Goal: Communication & Community: Answer question/provide support

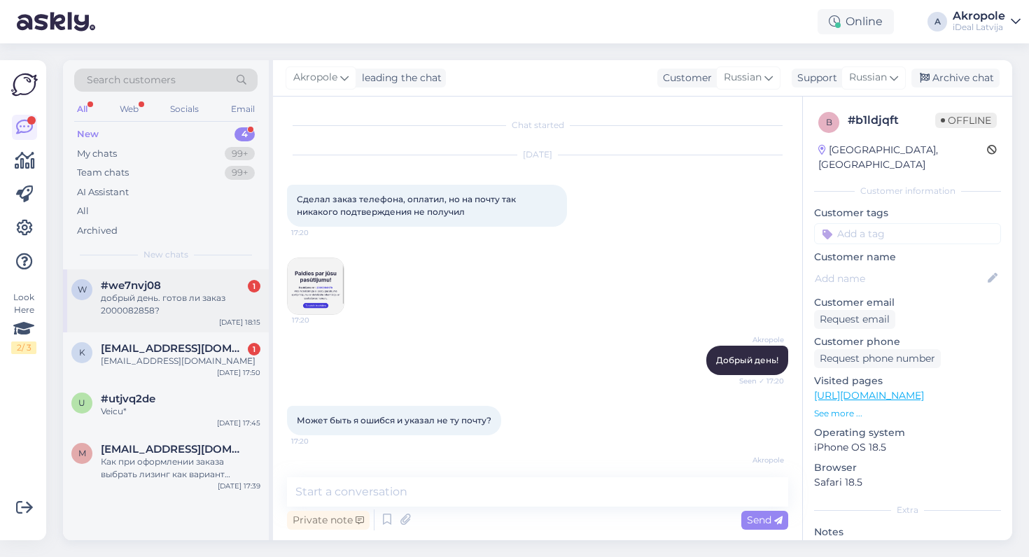
scroll to position [1401, 0]
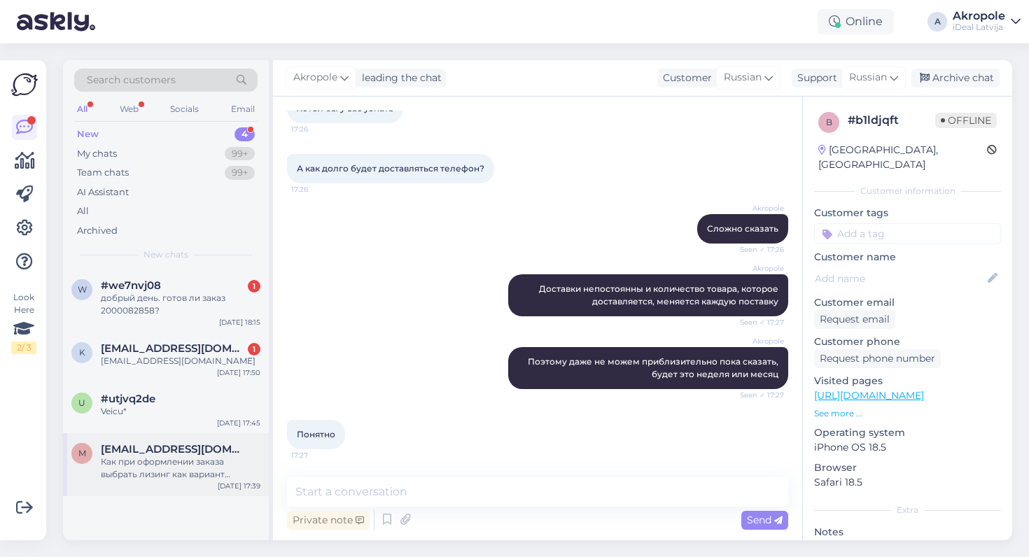
click at [188, 433] on div "m [EMAIL_ADDRESS][DOMAIN_NAME] Как при оформлении заказа выбрать лизинг как вар…" at bounding box center [166, 464] width 206 height 63
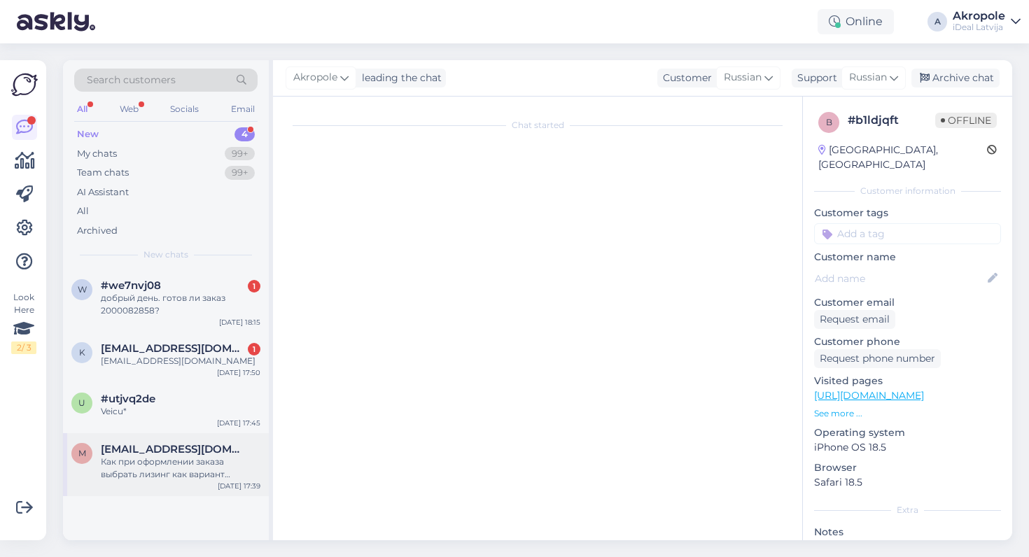
scroll to position [0, 0]
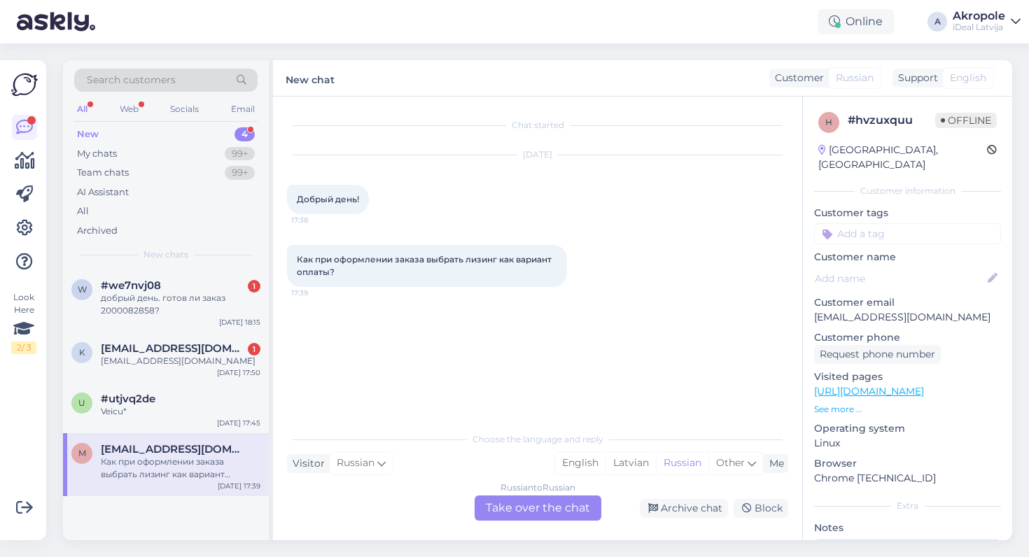
click at [570, 505] on div "Russian to Russian Take over the chat" at bounding box center [538, 508] width 127 height 25
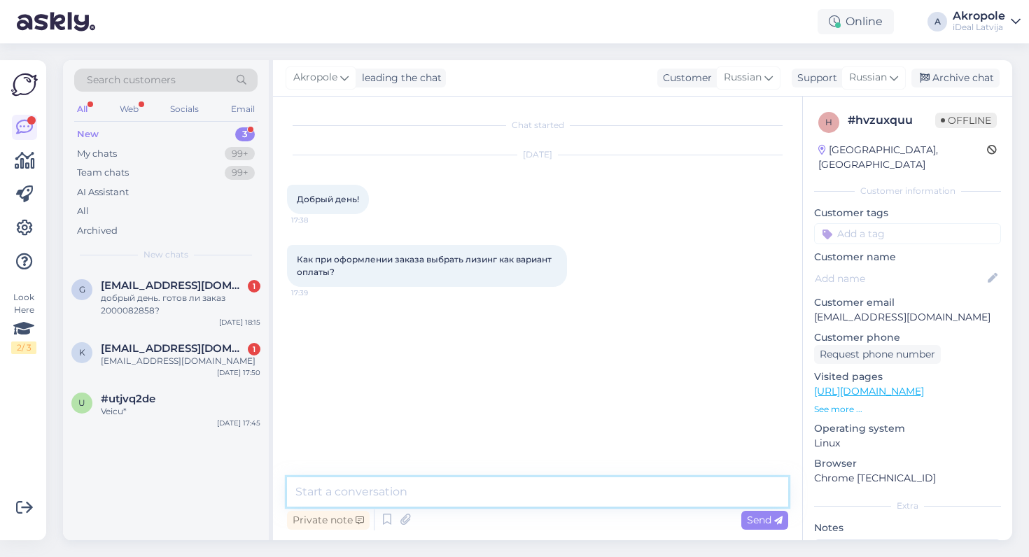
click at [496, 484] on textarea at bounding box center [537, 491] width 501 height 29
type textarea "Добрый день!"
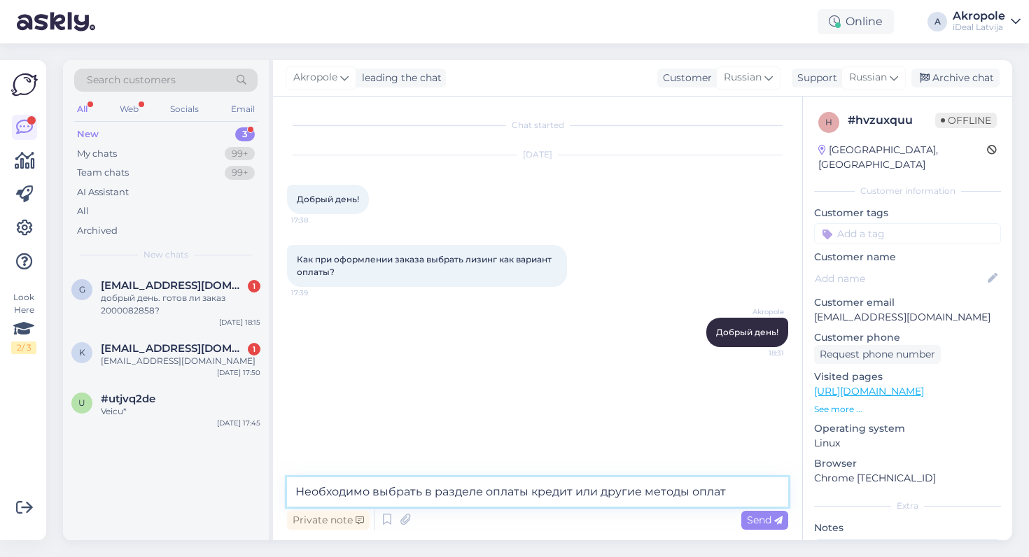
type textarea "Необходимо выбрать в разделе оплаты кредит или другие методы оплаты"
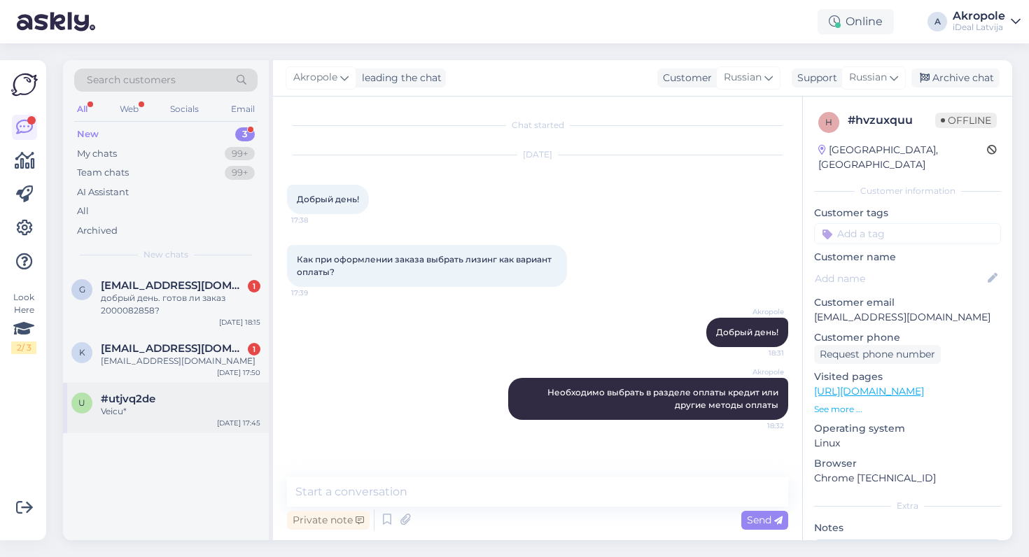
click at [181, 402] on div "#utjvq2de" at bounding box center [181, 399] width 160 height 13
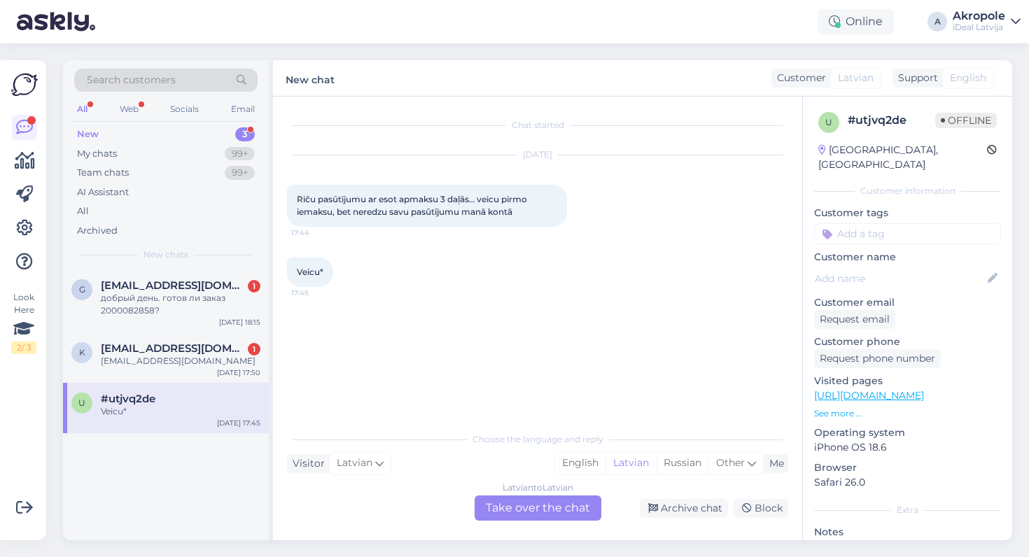
click at [512, 505] on div "Latvian to Latvian Take over the chat" at bounding box center [538, 508] width 127 height 25
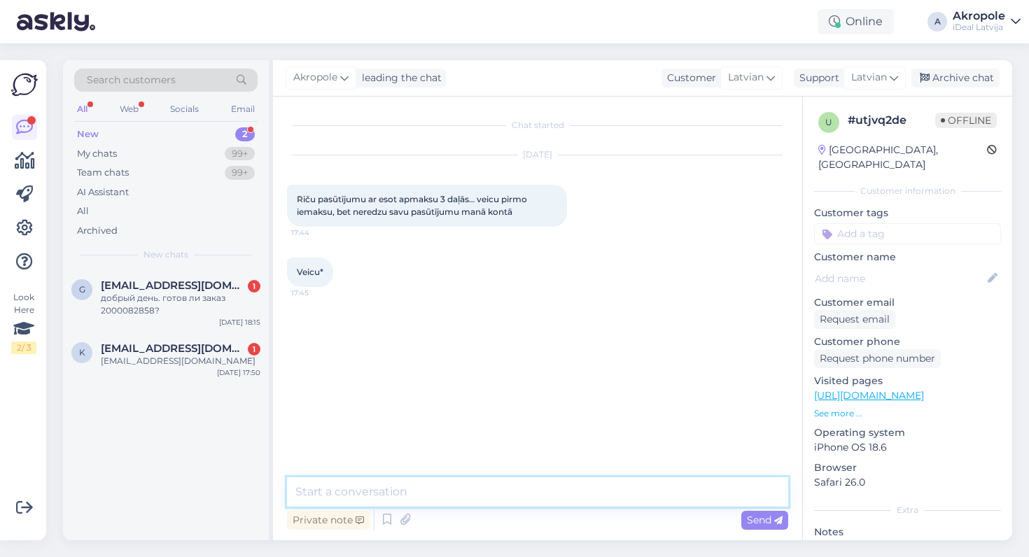
click at [491, 485] on textarea at bounding box center [537, 491] width 501 height 29
type textarea "Labdien!"
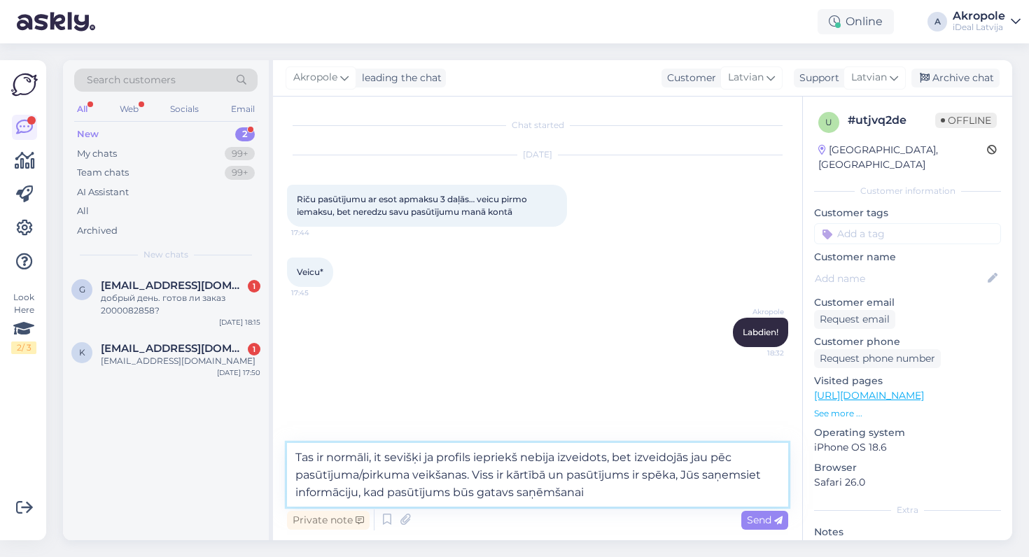
type textarea "Tas ir normāli, it sevišķi ja profils iepriekš nebija izveidots, bet izveidojās…"
click at [637, 499] on textarea "Tas ir normāli, it sevišķi ja profils iepriekš nebija izveidots, bet izveidojās…" at bounding box center [537, 475] width 501 height 64
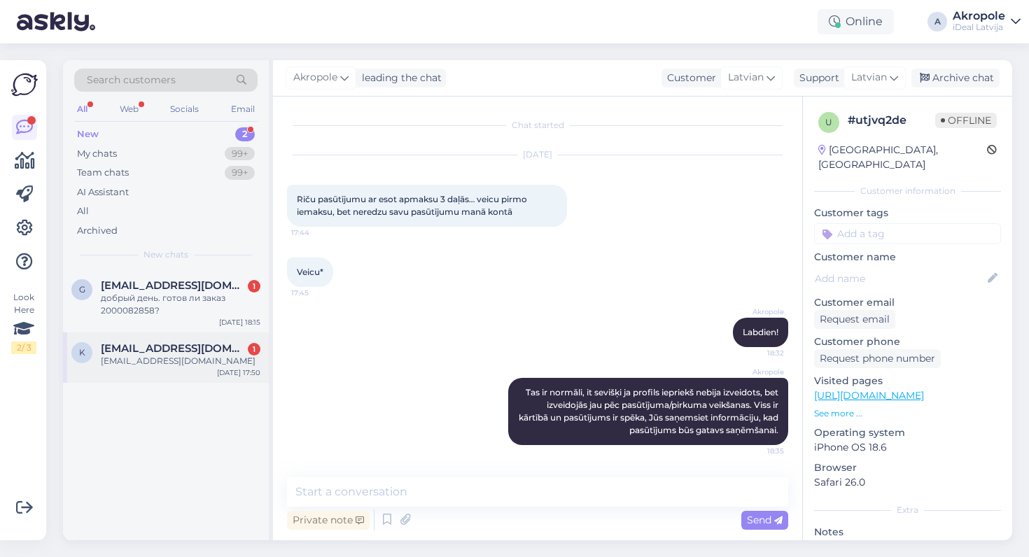
click at [183, 360] on div "[EMAIL_ADDRESS][DOMAIN_NAME]" at bounding box center [181, 361] width 160 height 13
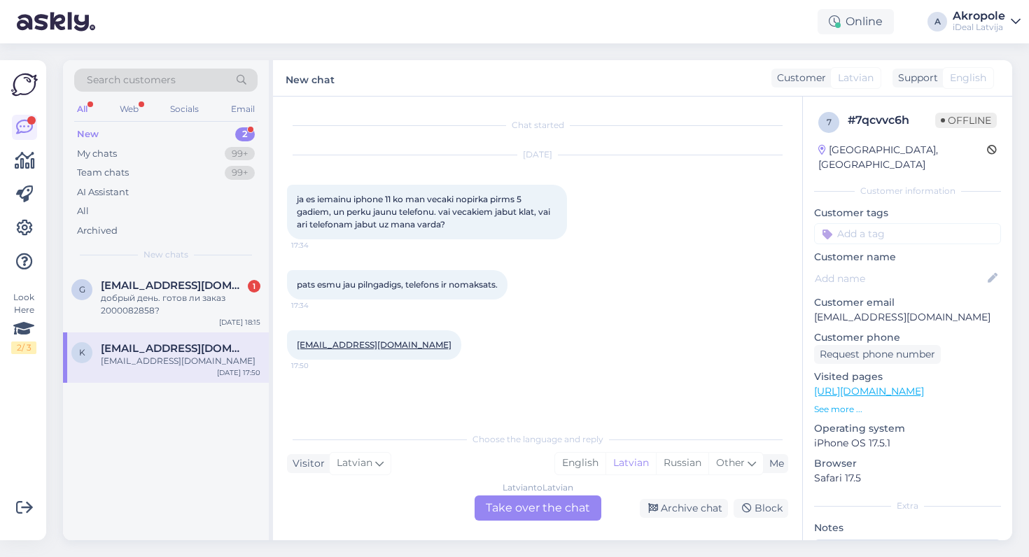
click at [444, 375] on div "Chat started [DATE] ja es iemainu iphone 11 ko man vecaki nopirka pirms 5 gadie…" at bounding box center [544, 262] width 514 height 302
click at [519, 505] on div "Latvian to Latvian Take over the chat" at bounding box center [538, 508] width 127 height 25
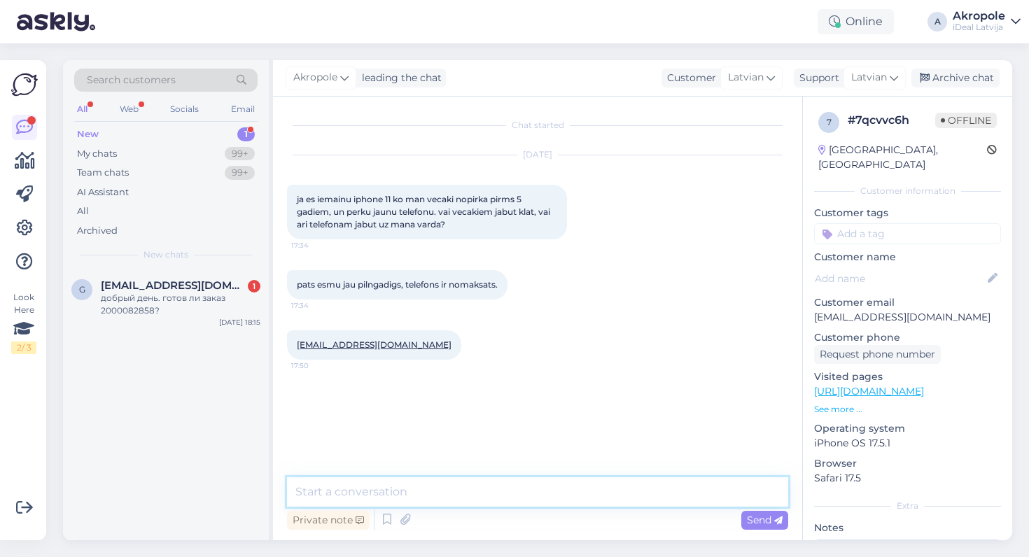
click at [505, 496] on textarea at bounding box center [537, 491] width 501 height 29
type textarea "Labdien!"
click at [416, 494] on textarea "Ja Jūs esat pilngadīga persona, tad neredzam," at bounding box center [537, 491] width 501 height 29
click at [573, 488] on textarea "Ja Jūs esat pilngadīgā persona, tad neredzam," at bounding box center [537, 491] width 501 height 29
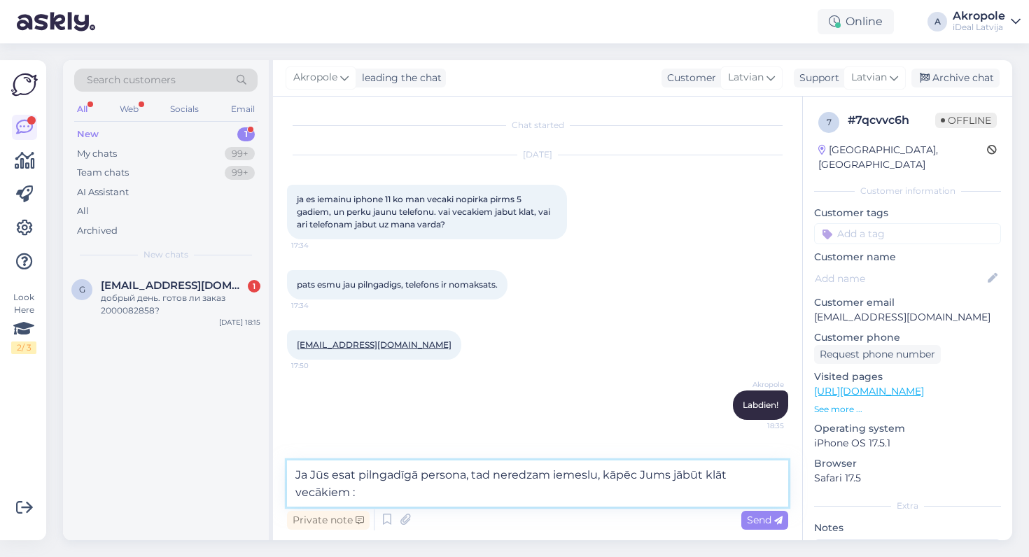
type textarea "Ja Jūs esat pilngadīgā persona, tad neredzam iemeslu, kāpēc Jums jābūt klāt vec…"
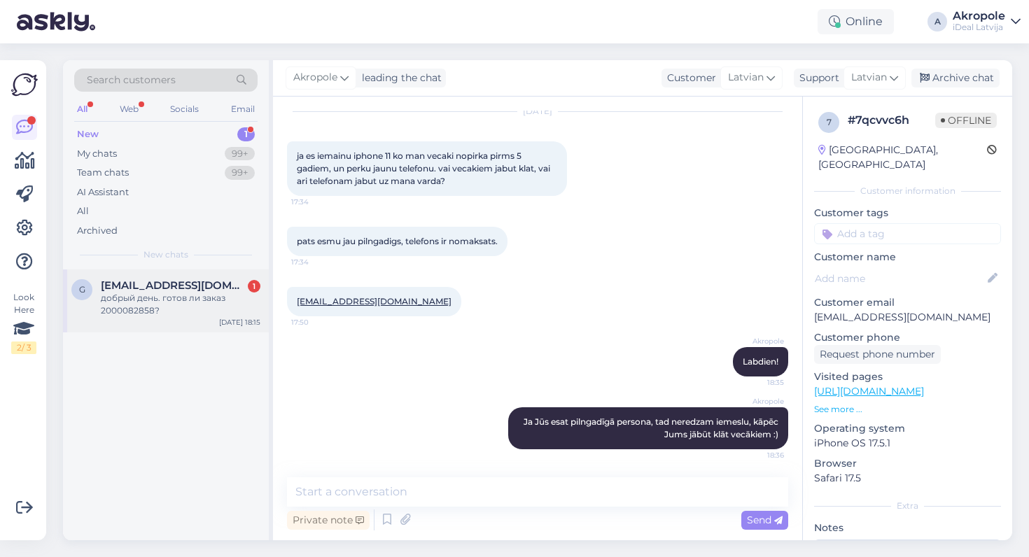
click at [185, 301] on div "добрый день. готов ли заказ 2000082858?" at bounding box center [181, 304] width 160 height 25
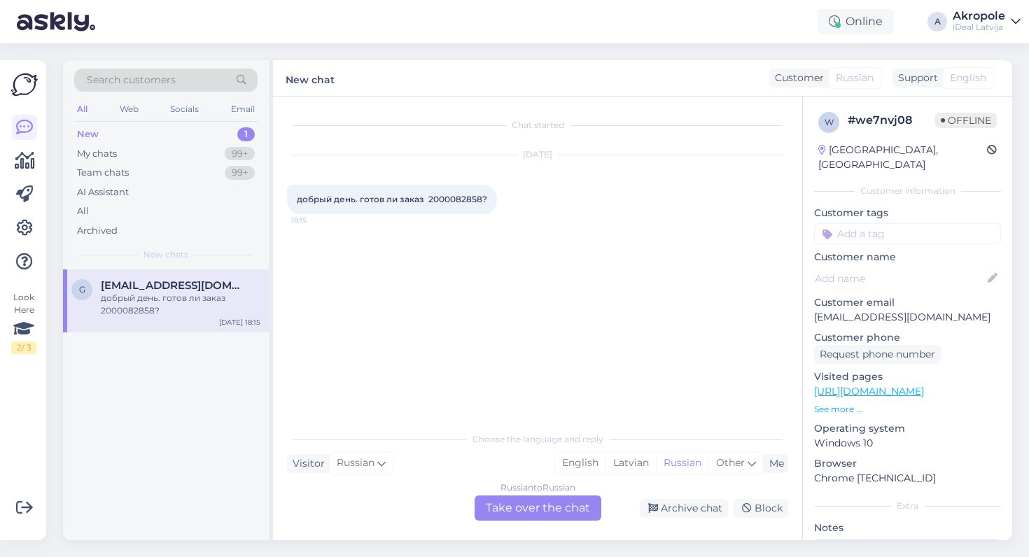
click at [440, 196] on span "добрый день. готов ли заказ 2000082858?" at bounding box center [392, 199] width 190 height 10
copy span "2000082858"
click at [519, 506] on div "Russian to Russian Take over the chat" at bounding box center [538, 508] width 127 height 25
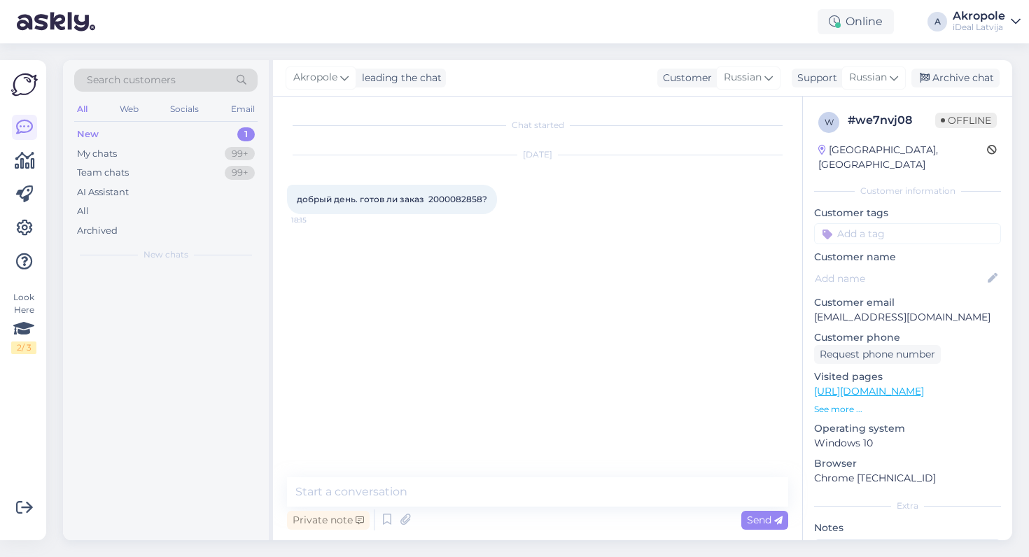
click at [484, 473] on div "Chat started [DATE] добрый день. готов ли заказ 2000082858? 18:15 Private note …" at bounding box center [537, 319] width 529 height 444
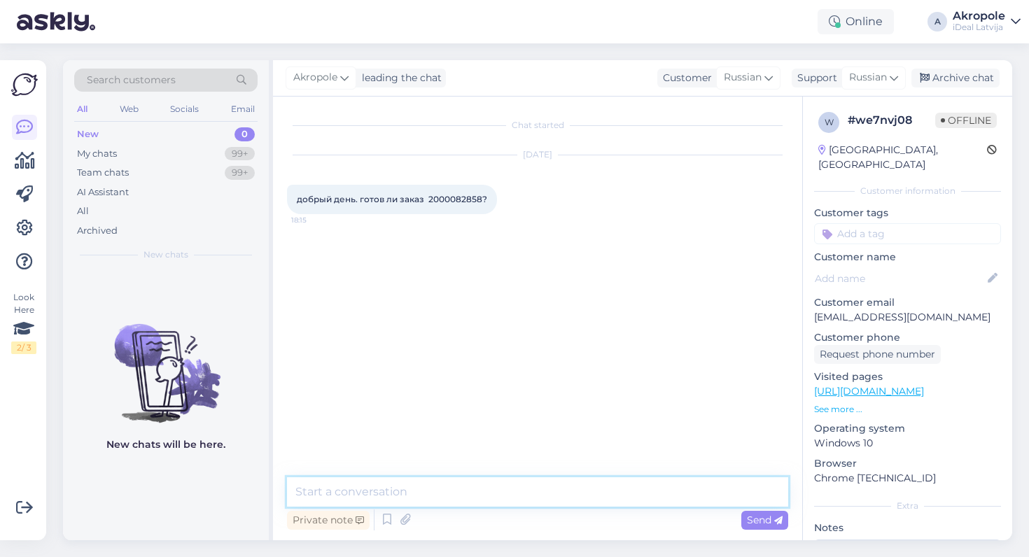
click at [484, 482] on textarea at bounding box center [537, 491] width 501 height 29
type textarea "L"
type textarea "Добрый день!"
click at [437, 490] on textarea at bounding box center [537, 491] width 501 height 29
click at [428, 489] on textarea at bounding box center [537, 491] width 501 height 29
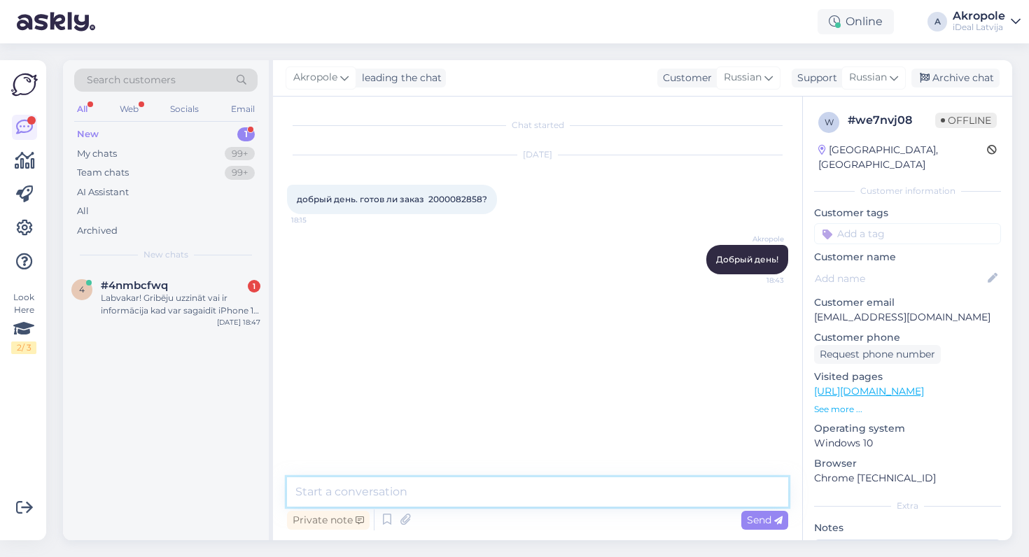
click at [444, 496] on textarea at bounding box center [537, 491] width 501 height 29
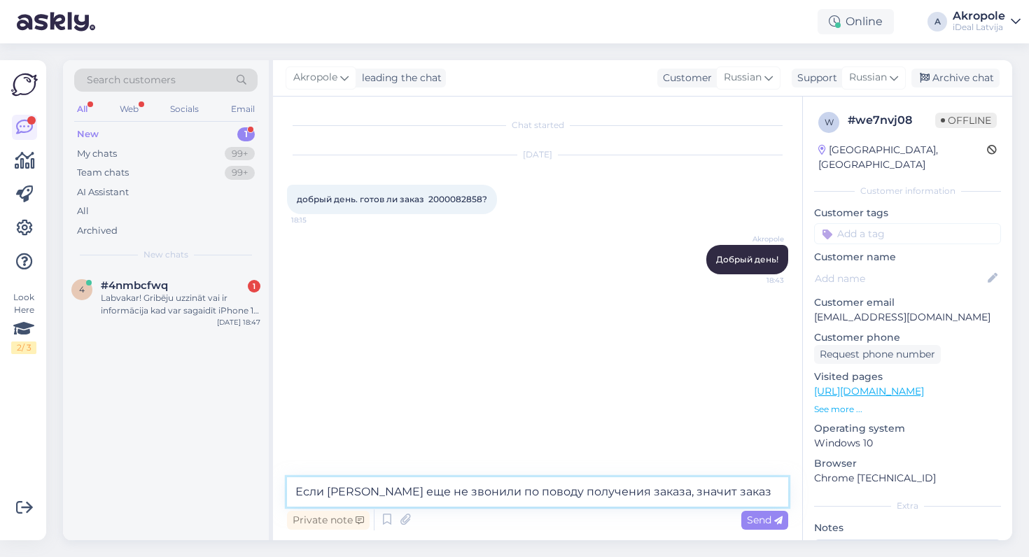
type textarea "Если [PERSON_NAME] еще не звонили по поводу получения заказа, значит заказ еще …"
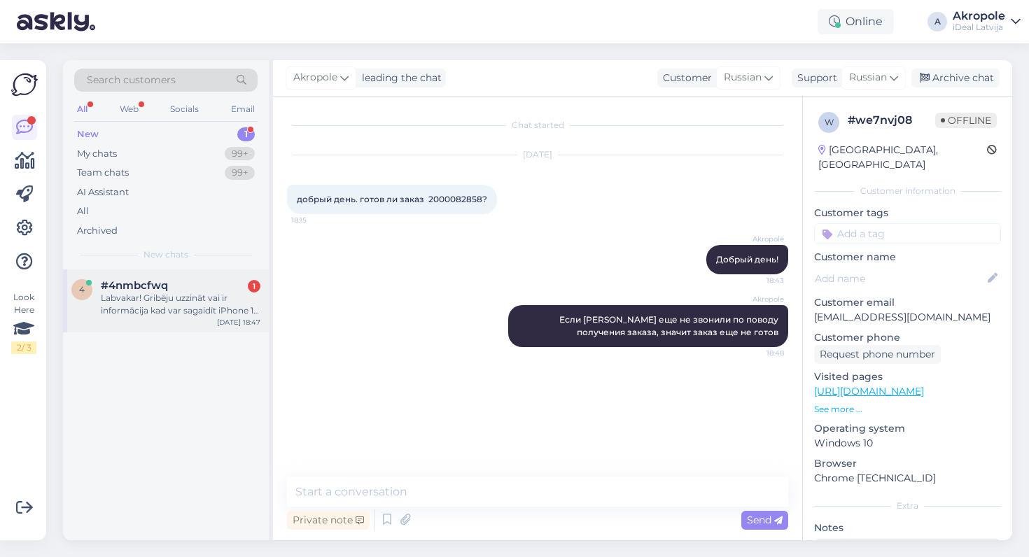
click at [194, 307] on div "Labvakar! Gribēju uzzināt vai ir informācija kad var sagaidīt iPhone 17 piegādi…" at bounding box center [181, 304] width 160 height 25
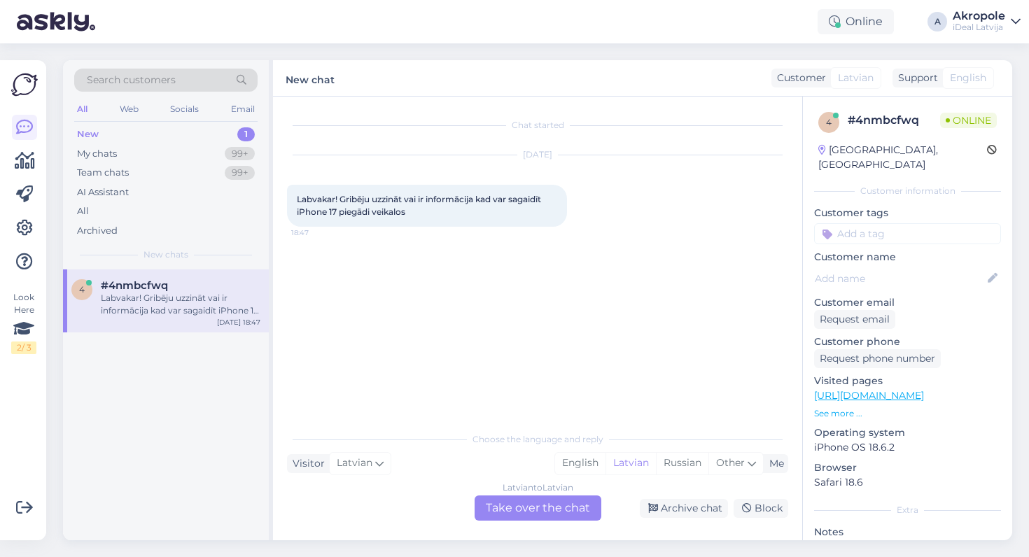
click at [519, 506] on div "Latvian to Latvian Take over the chat" at bounding box center [538, 508] width 127 height 25
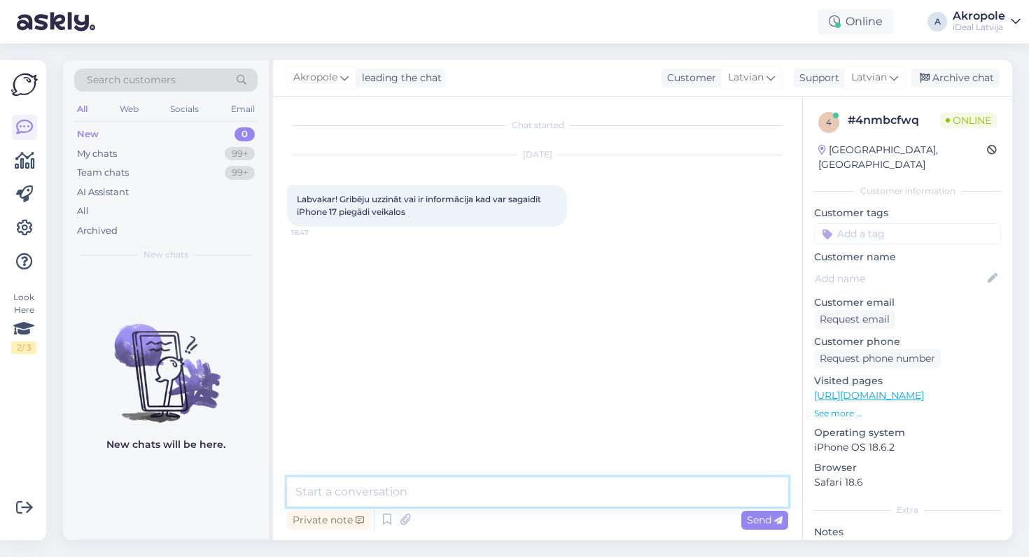
click at [438, 483] on textarea at bounding box center [537, 491] width 501 height 29
type textarea "Labdien!"
type textarea "Piegādes notiek visu laiku"
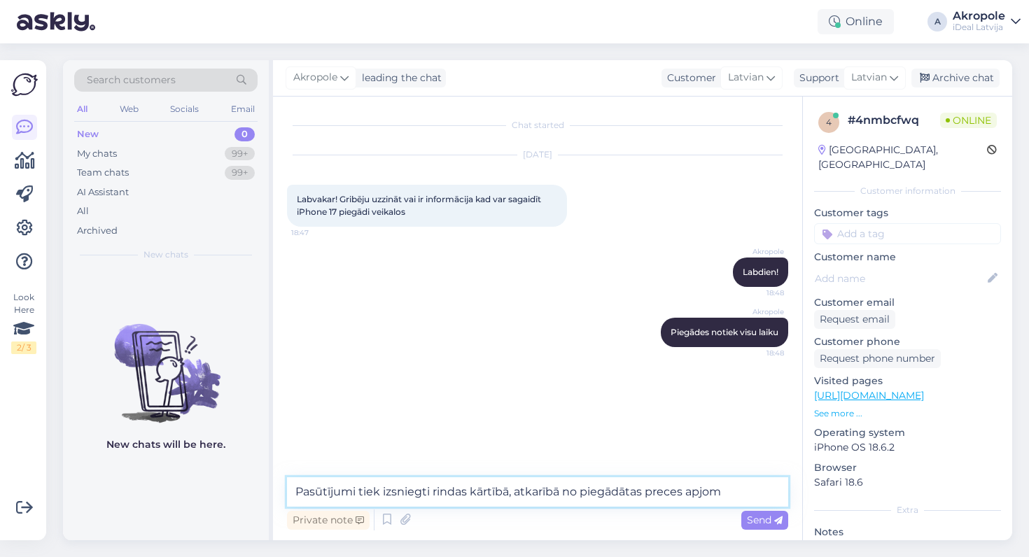
type textarea "Pasūtījumi tiek izsniegti rindas kārtībā, atkarībā no piegādātas preces apjoma"
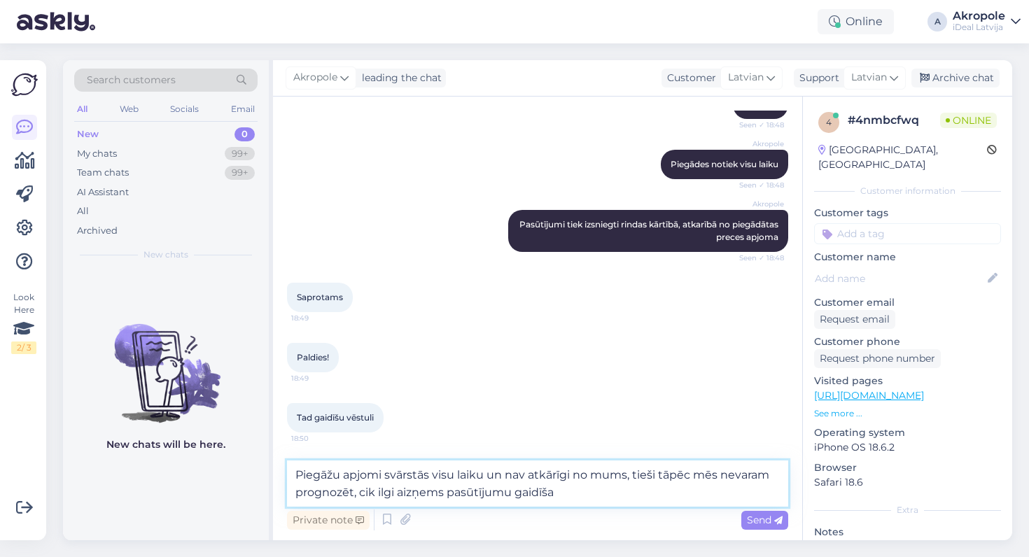
scroll to position [151, 0]
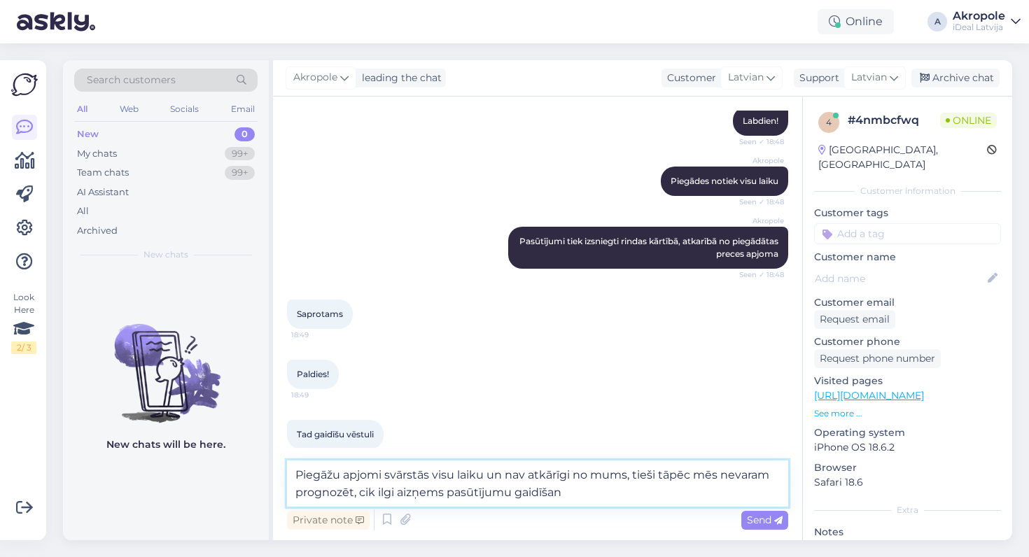
type textarea "Piegāžu apjomi svārstās visu laiku un nav atkārīgi no mums, tieši tāpēc mēs nev…"
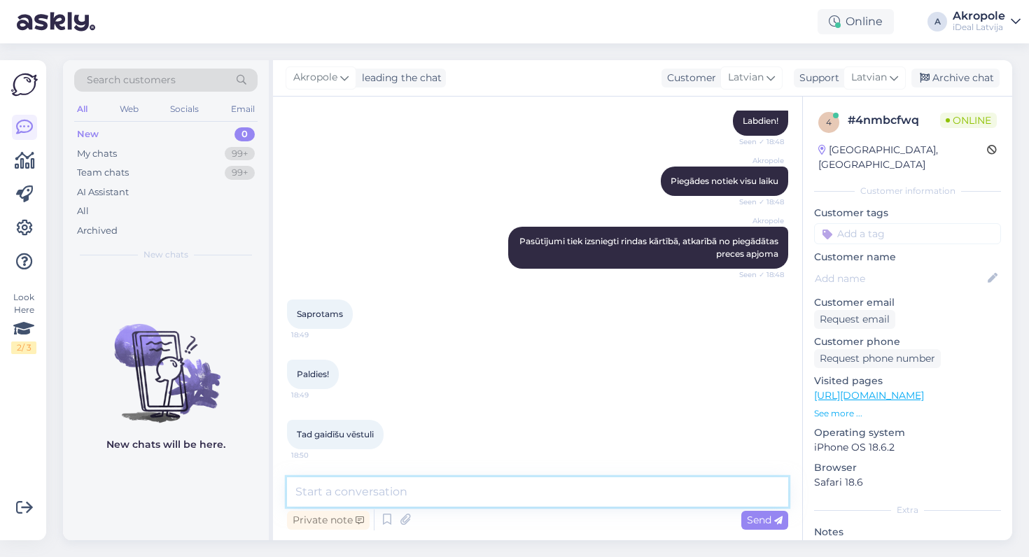
scroll to position [237, 0]
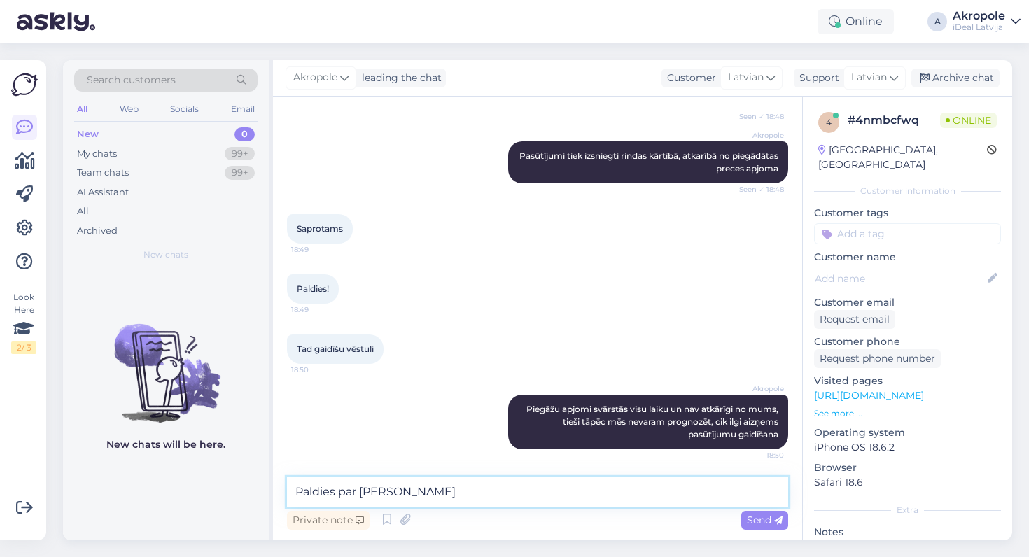
type textarea "Paldies par [PERSON_NAME] sapratni!"
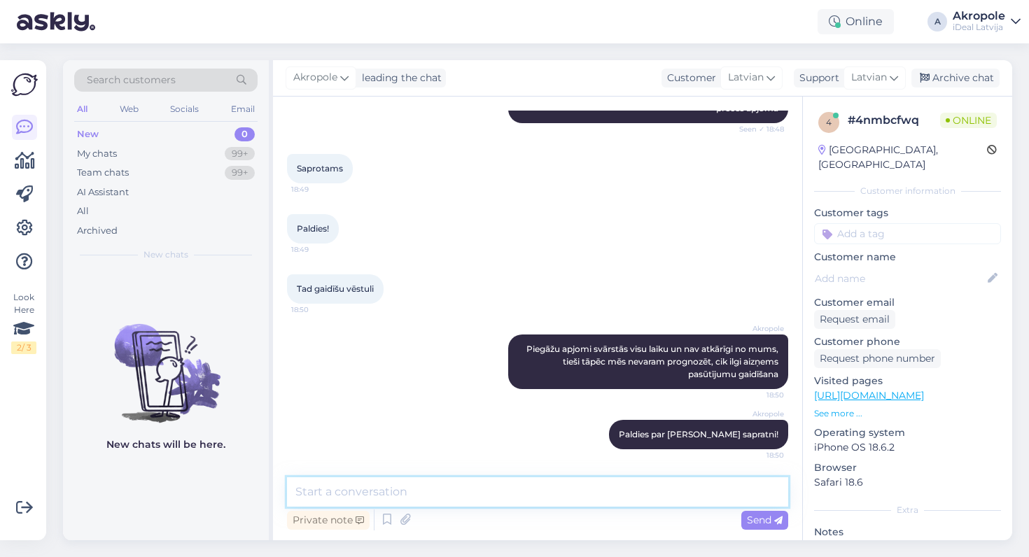
scroll to position [297, 0]
